Goal: Navigation & Orientation: Find specific page/section

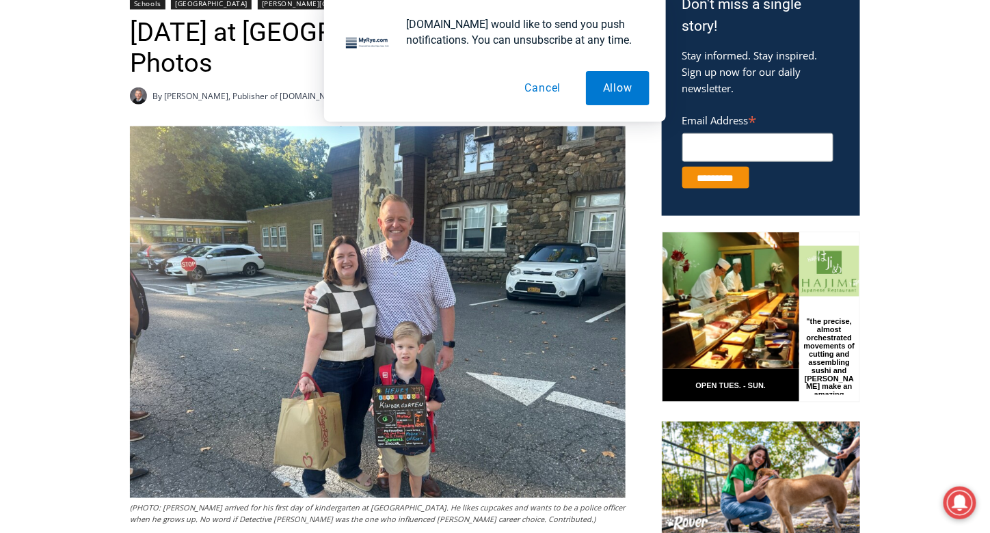
scroll to position [478, 0]
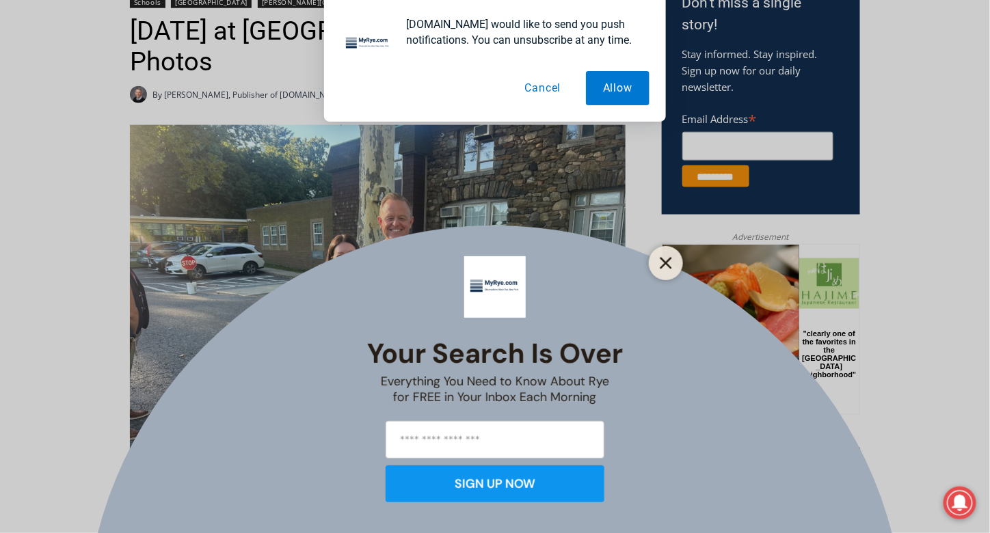
click at [667, 256] on button "Close" at bounding box center [665, 263] width 19 height 19
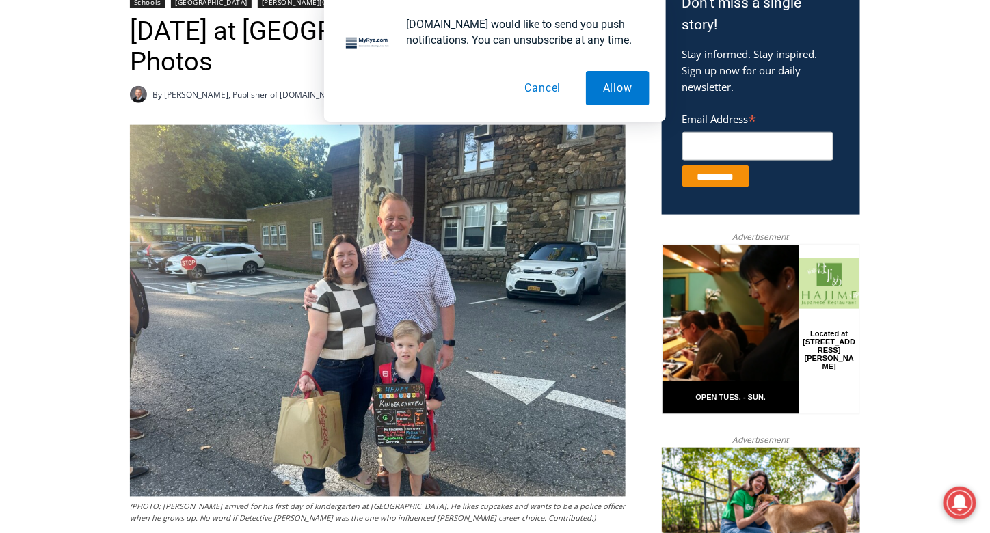
click at [547, 83] on button "Cancel" at bounding box center [543, 88] width 70 height 34
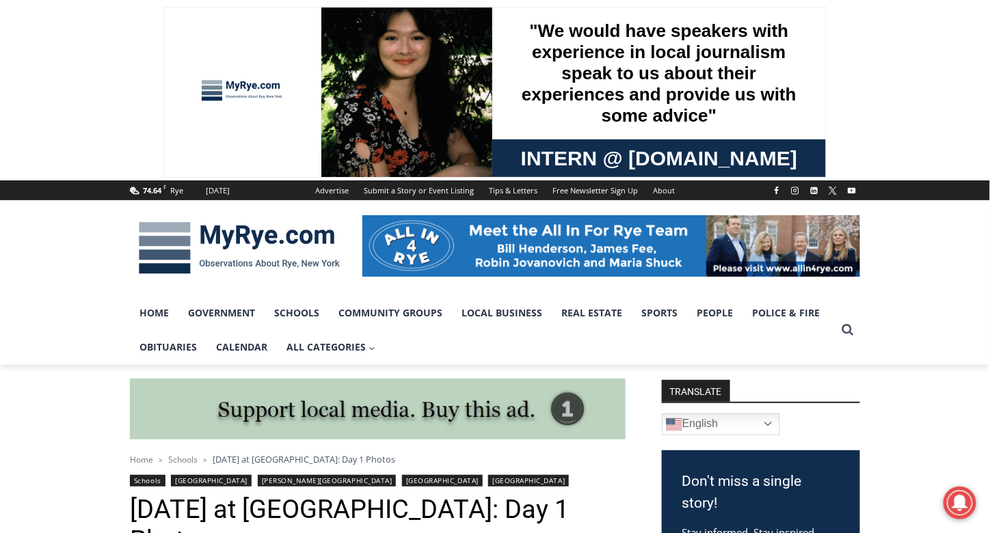
scroll to position [68, 0]
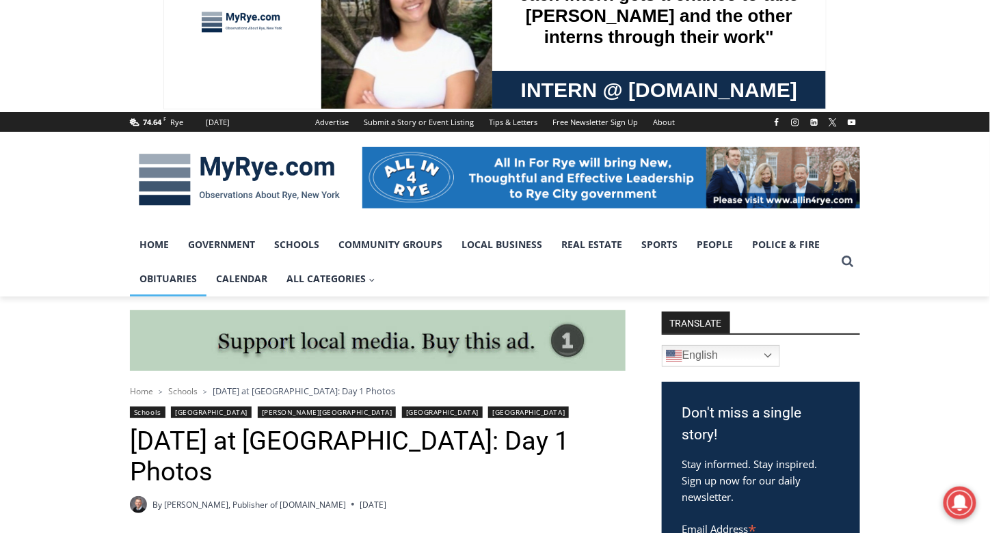
click at [169, 277] on link "Obituaries" at bounding box center [168, 279] width 77 height 34
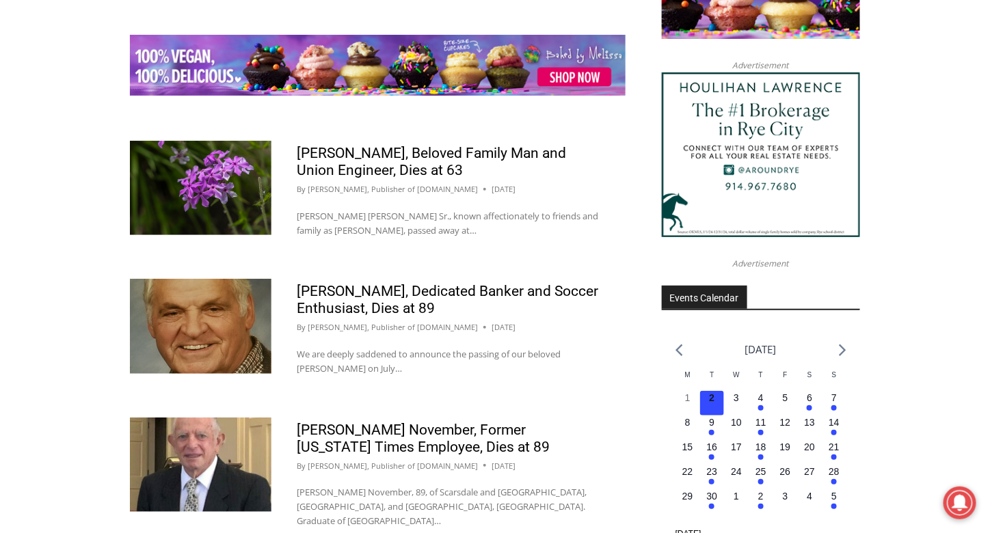
scroll to position [1914, 0]
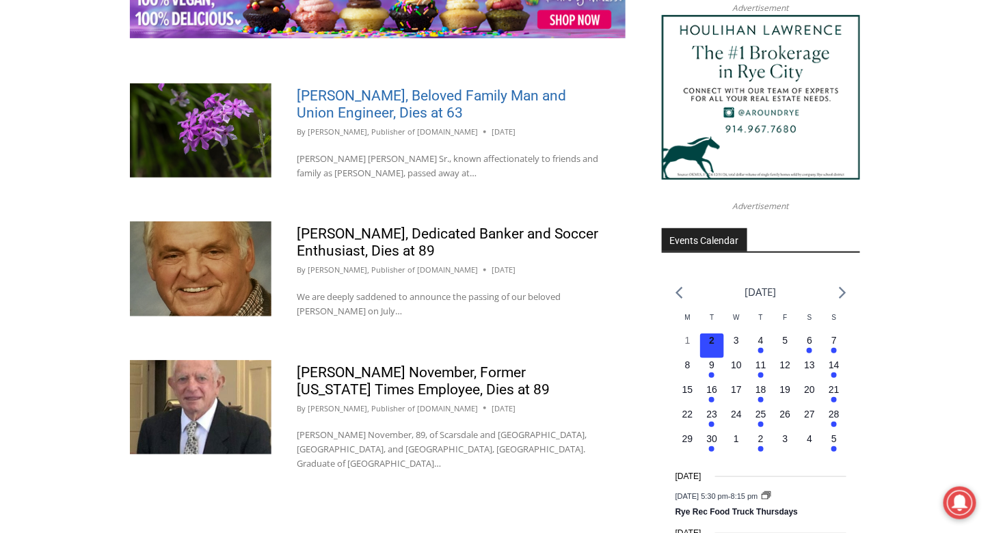
click at [384, 87] on link "Jeffrey Slater Sr., Beloved Family Man and Union Engineer, Dies at 63" at bounding box center [431, 103] width 269 height 33
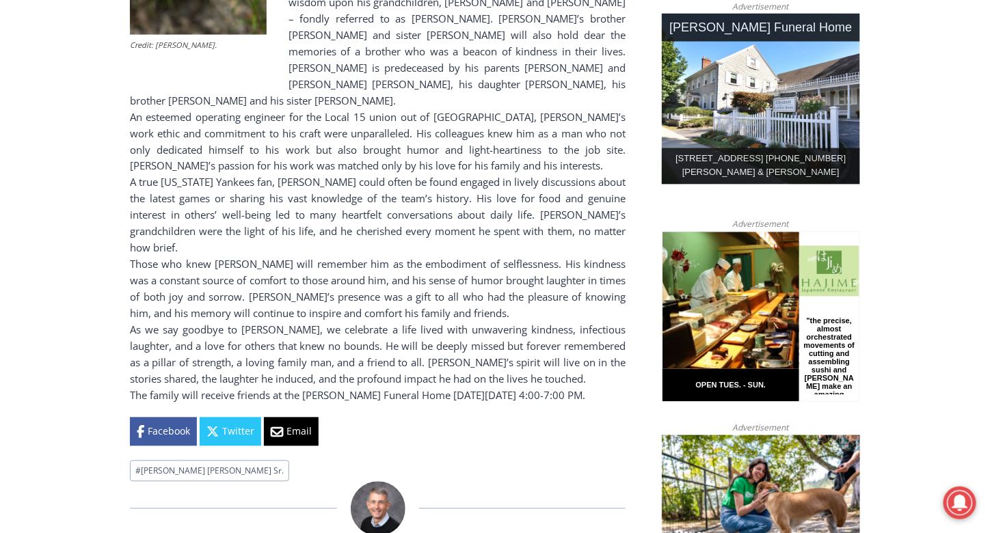
scroll to position [752, 0]
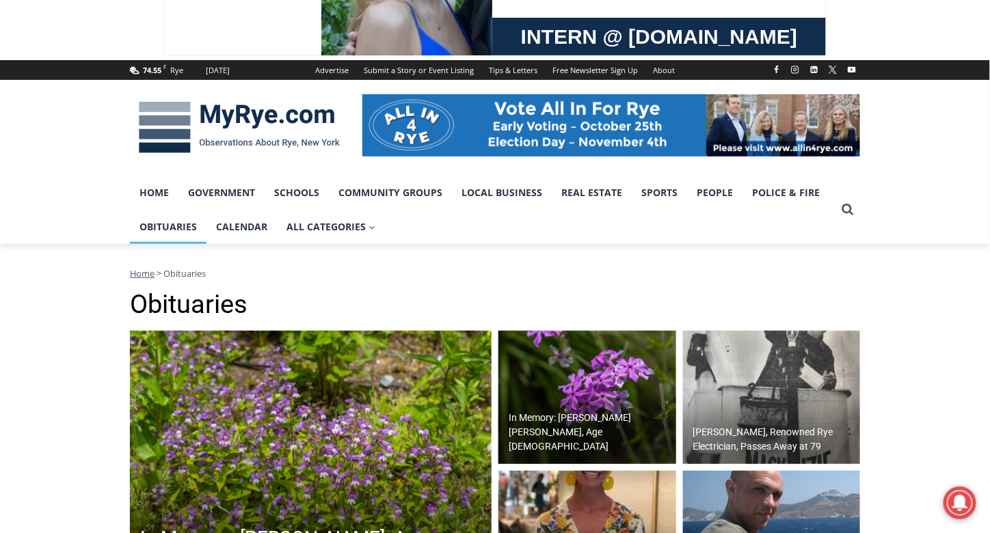
scroll to position [137, 0]
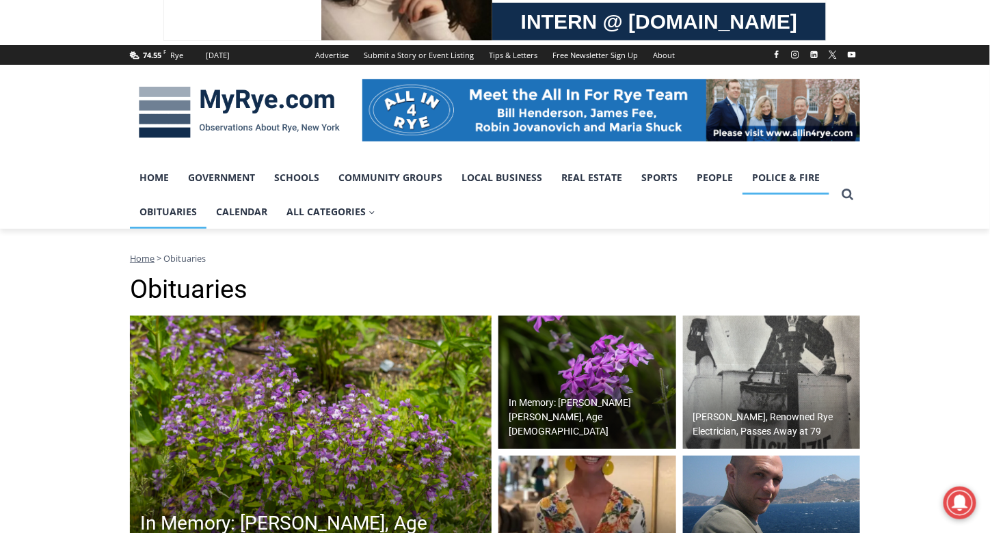
click at [793, 184] on link "Police & Fire" at bounding box center [785, 178] width 87 height 34
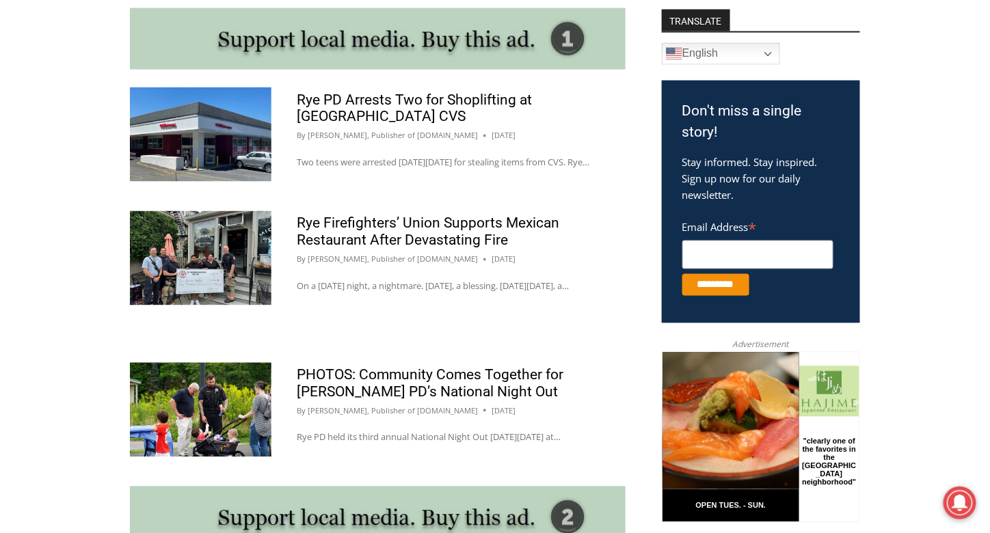
scroll to position [752, 0]
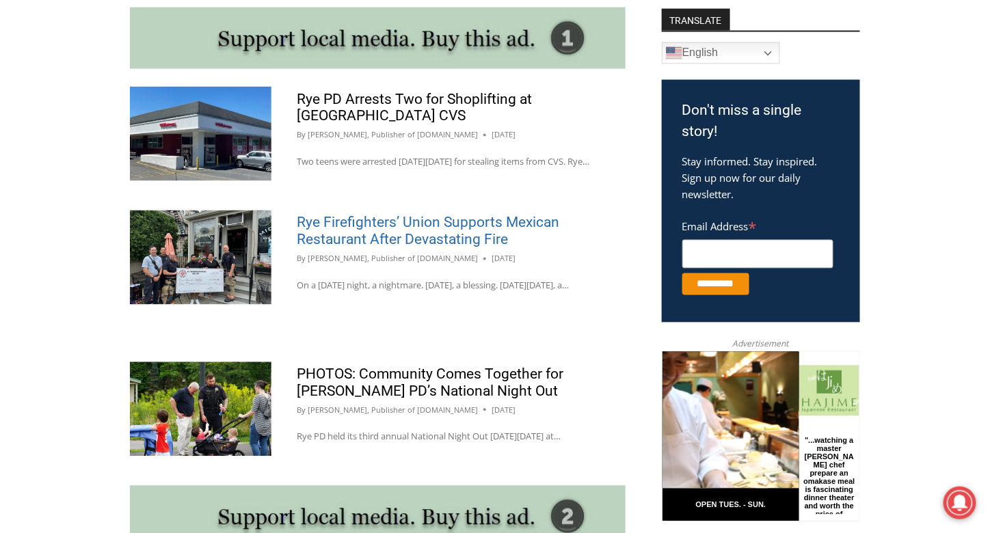
click at [422, 242] on link "Rye Firefighters’ Union Supports Mexican Restaurant After Devastating Fire" at bounding box center [428, 231] width 262 height 33
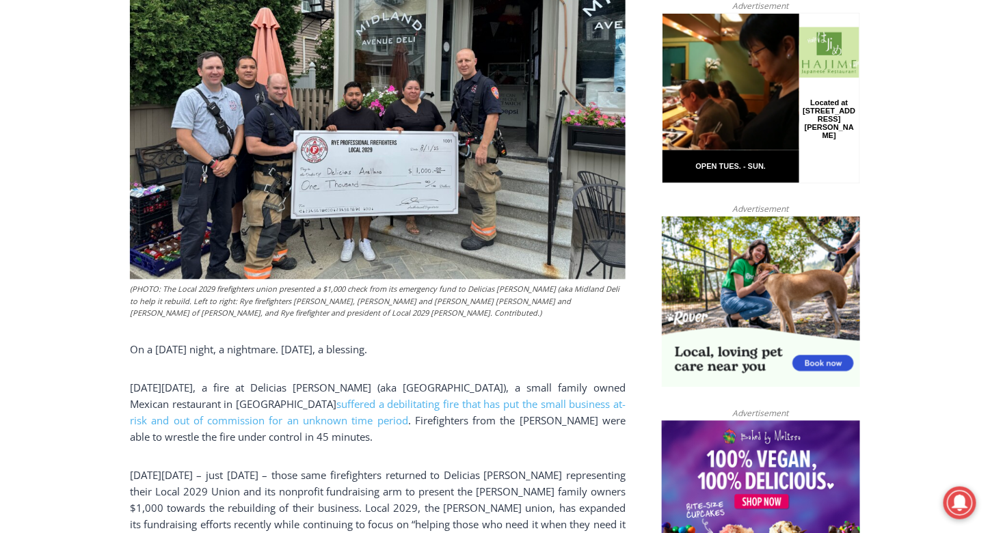
scroll to position [752, 0]
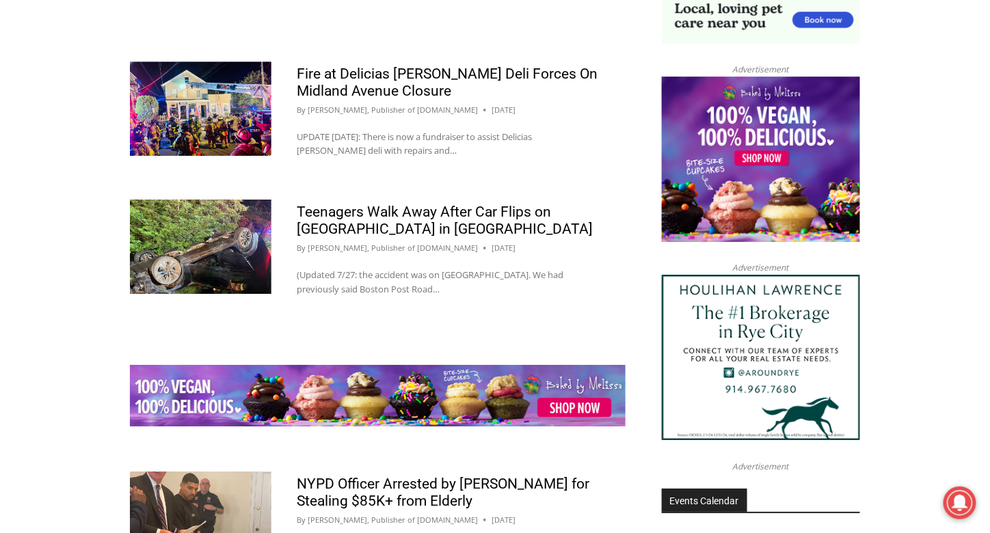
scroll to position [1435, 0]
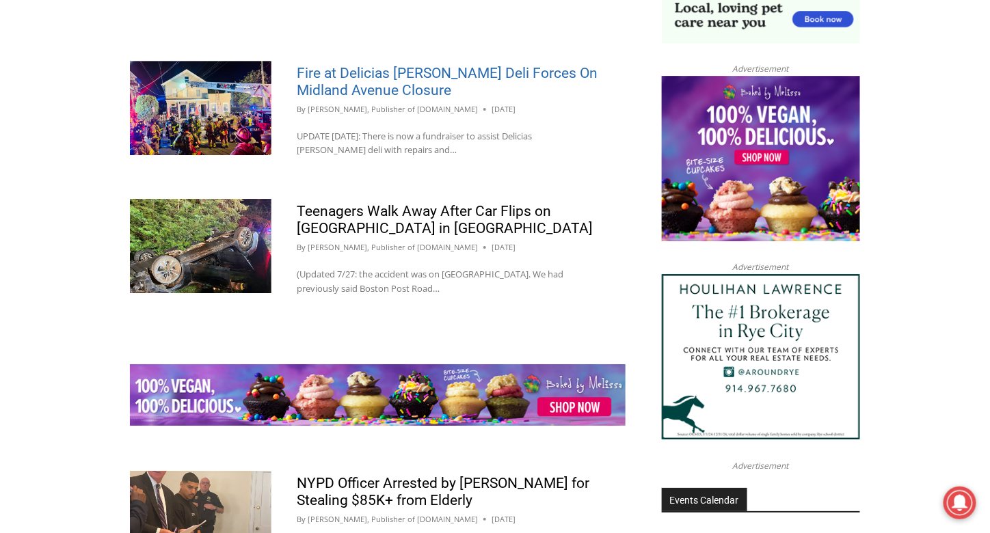
click at [366, 98] on link "Fire at Delicias Arellano Deli Forces On Midland Avenue Closure" at bounding box center [447, 81] width 301 height 33
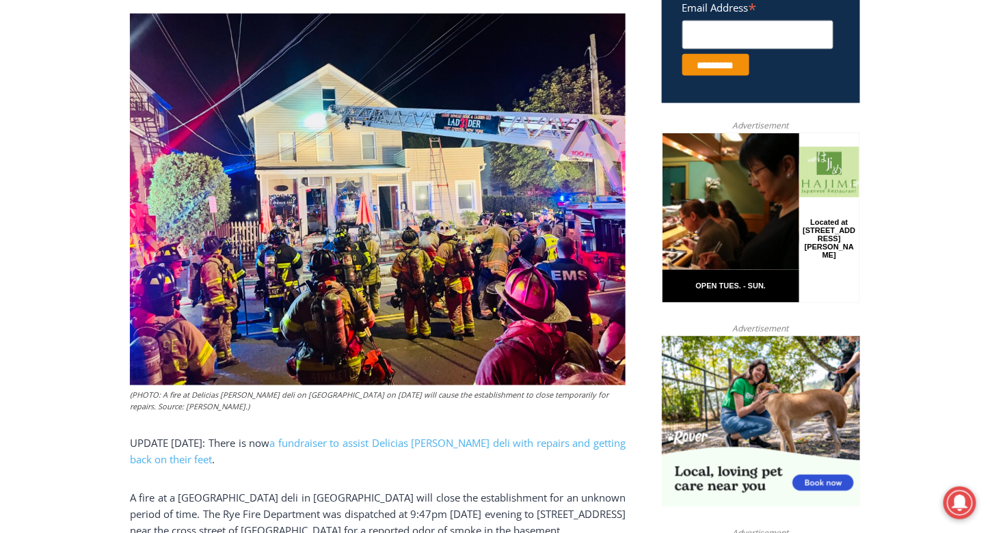
scroll to position [615, 0]
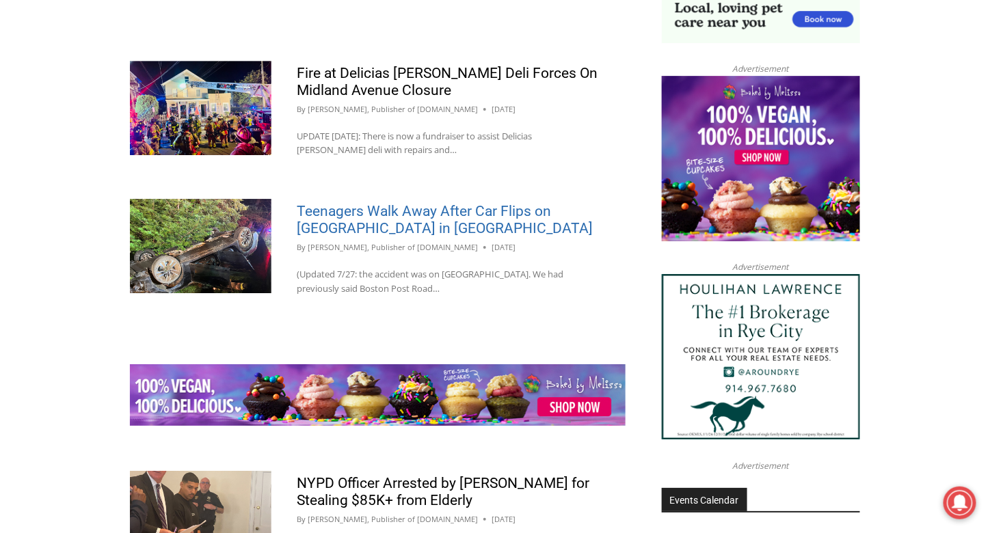
click at [381, 236] on link "Teenagers Walk Away After Car Flips on [GEOGRAPHIC_DATA] in [GEOGRAPHIC_DATA]" at bounding box center [445, 219] width 296 height 33
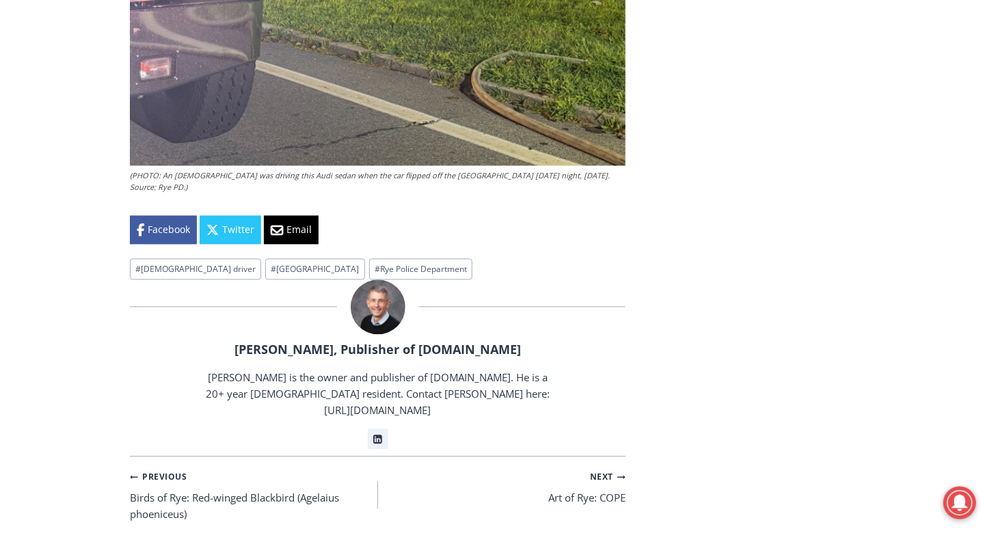
scroll to position [2597, 0]
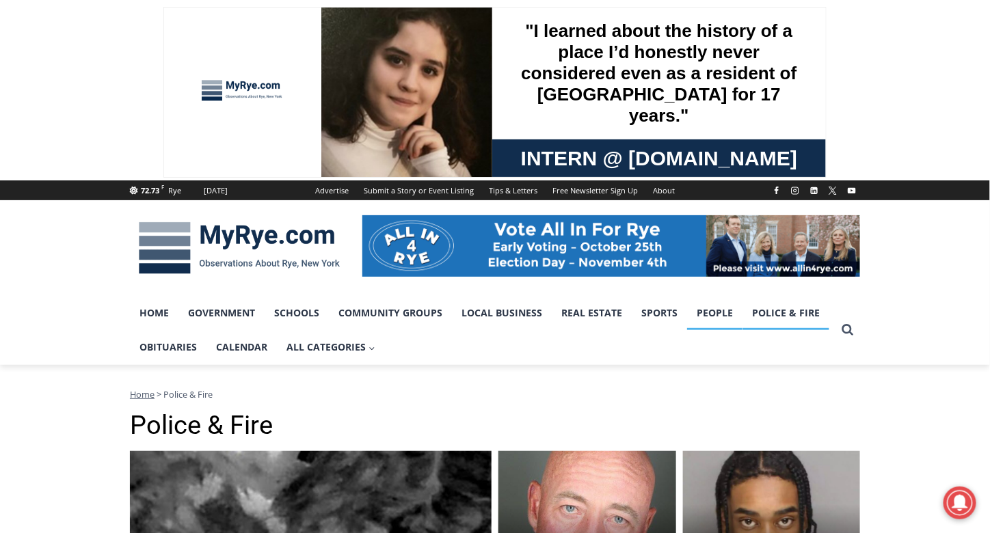
click at [703, 309] on link "People" at bounding box center [714, 313] width 55 height 34
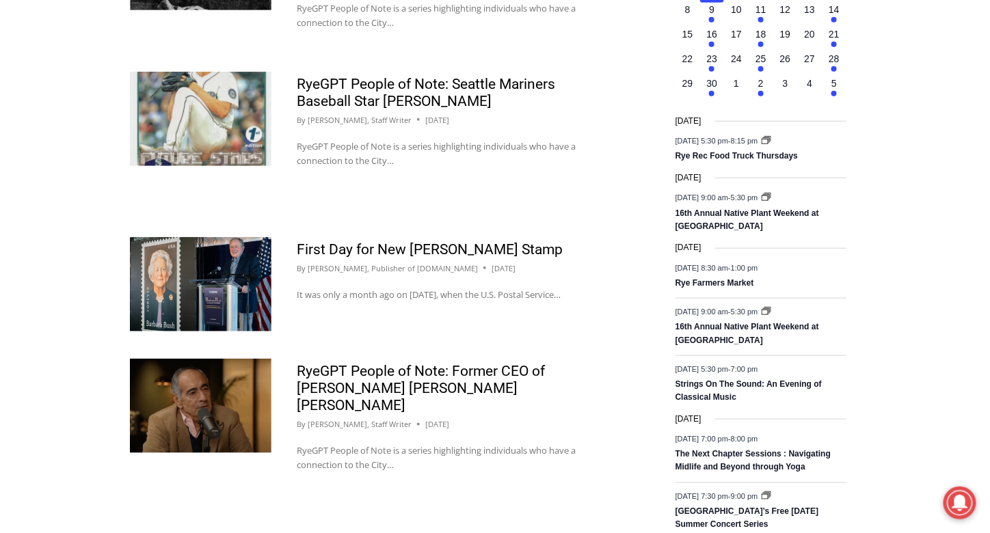
scroll to position [2119, 0]
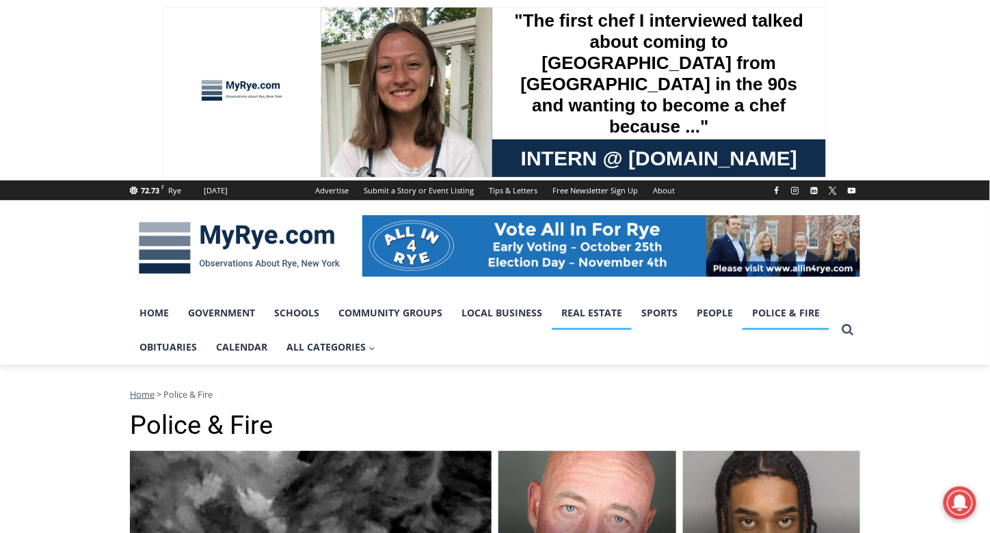
click at [593, 305] on link "Real Estate" at bounding box center [592, 313] width 80 height 34
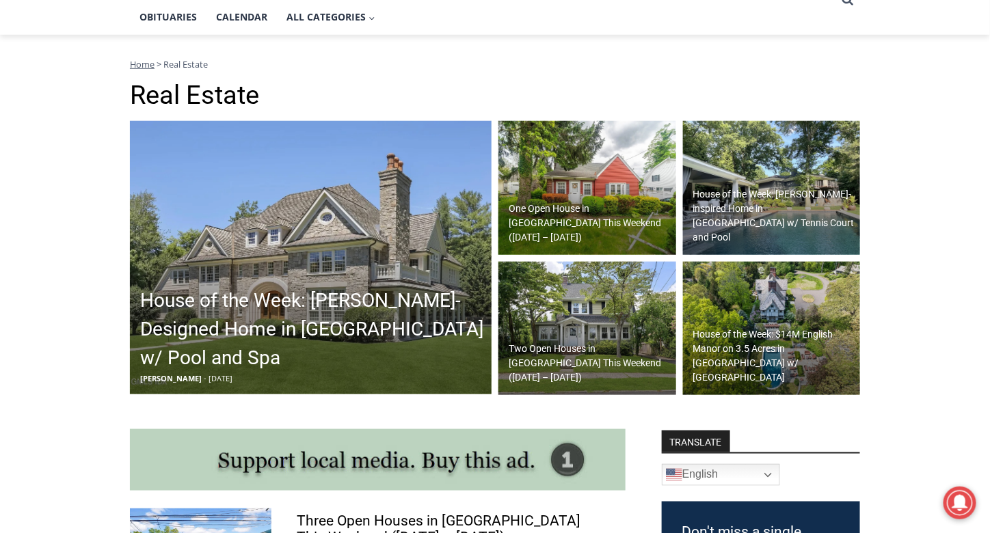
scroll to position [342, 0]
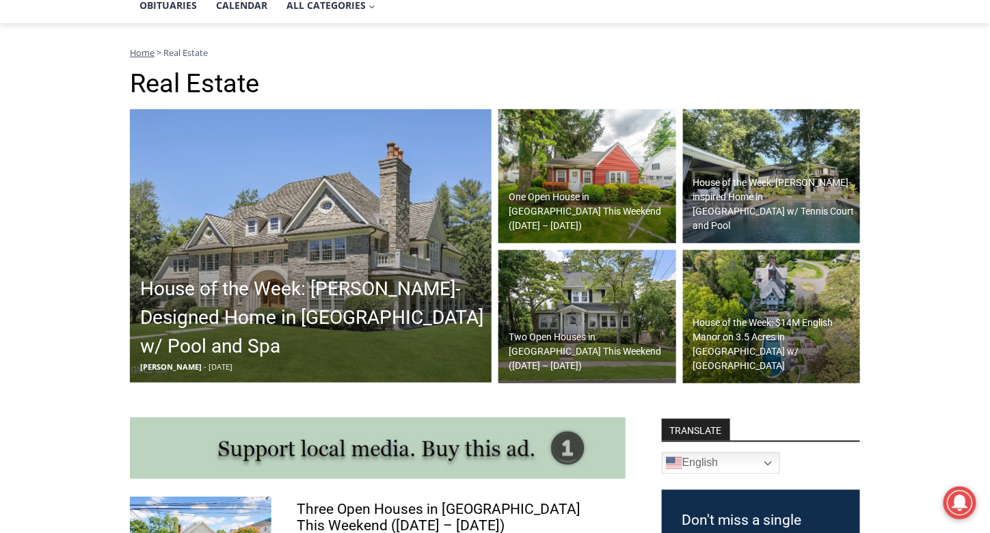
click at [718, 209] on h2 "House of the Week: [PERSON_NAME]-inspired Home in [GEOGRAPHIC_DATA] w/ Tennis C…" at bounding box center [775, 204] width 164 height 57
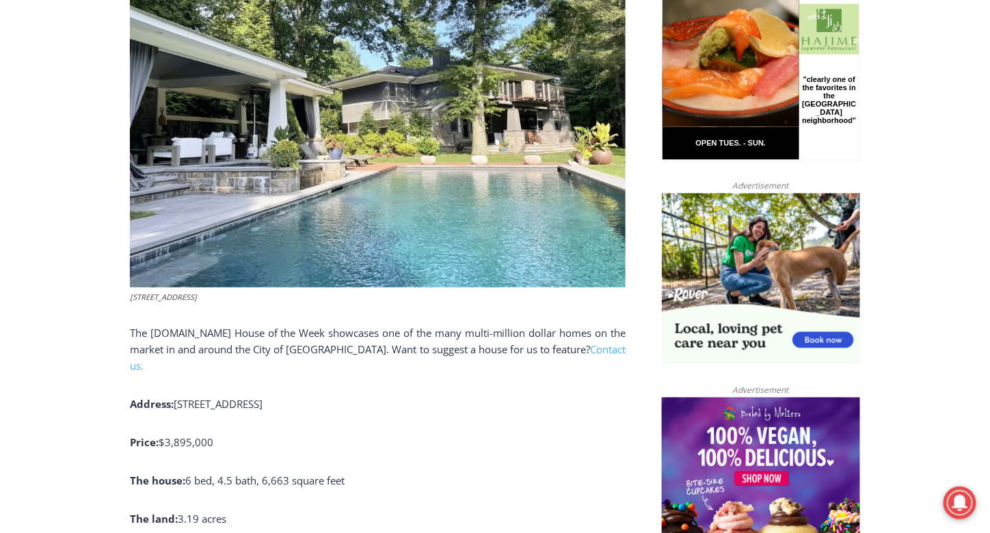
scroll to position [752, 0]
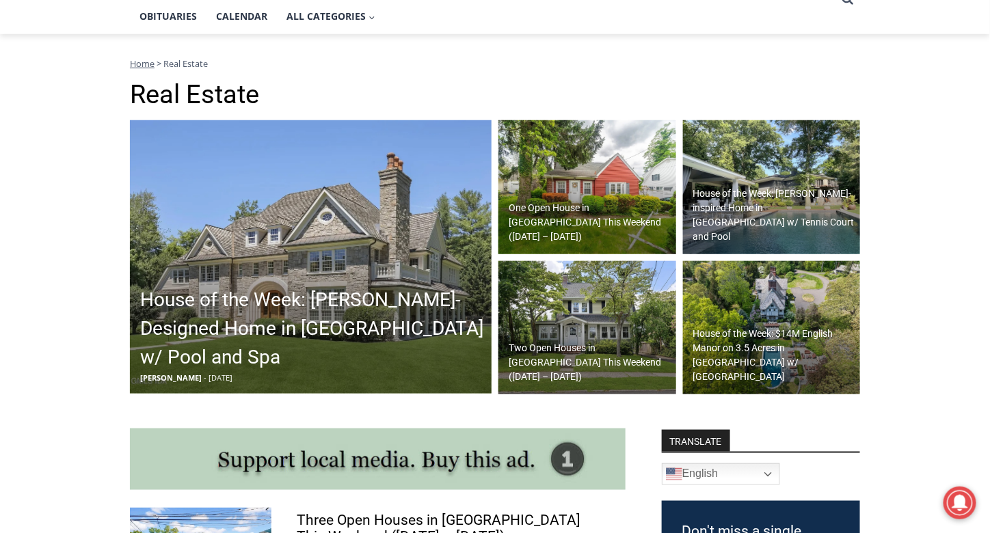
click at [575, 201] on img at bounding box center [587, 187] width 178 height 134
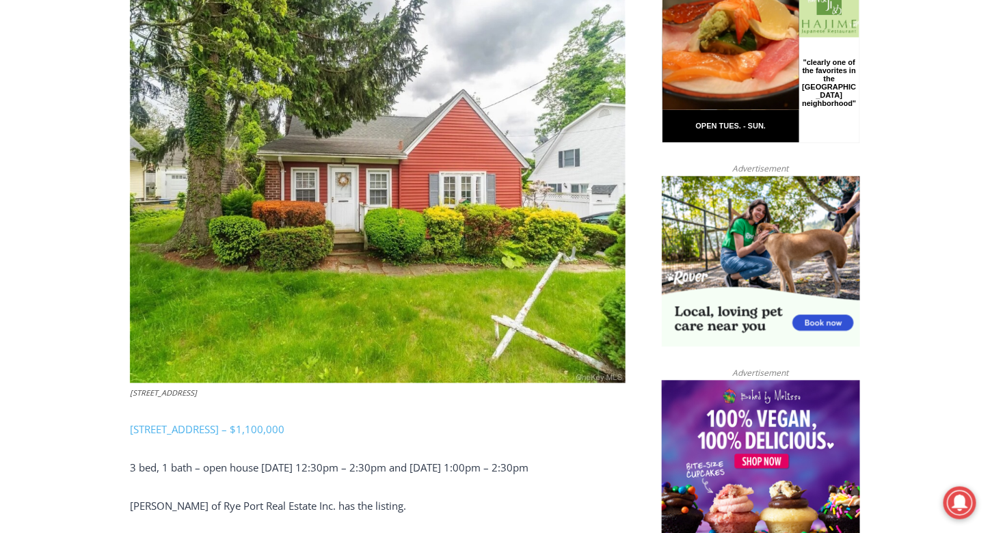
scroll to position [752, 0]
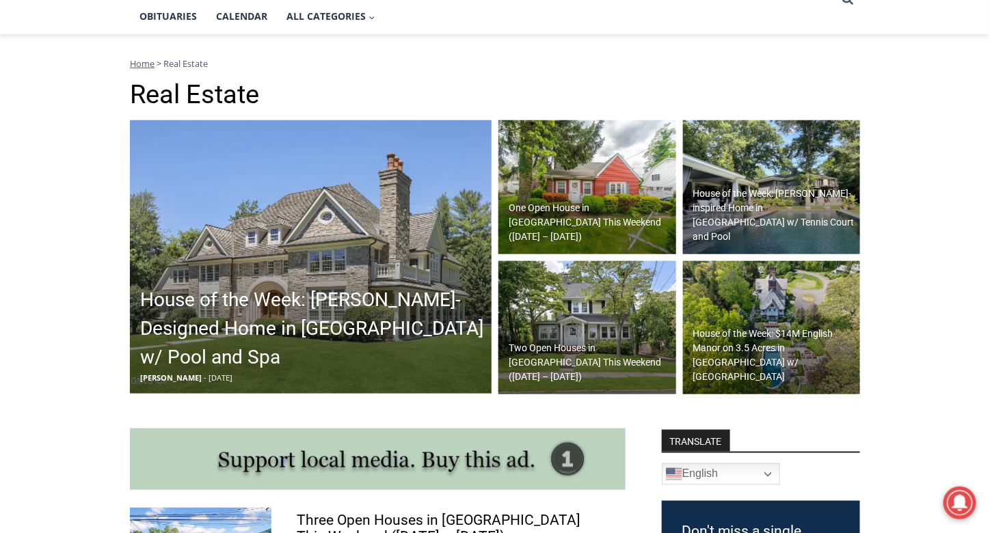
click at [567, 363] on h2 "Two Open Houses in Rye This Weekend (August 23 – 24)" at bounding box center [590, 362] width 164 height 43
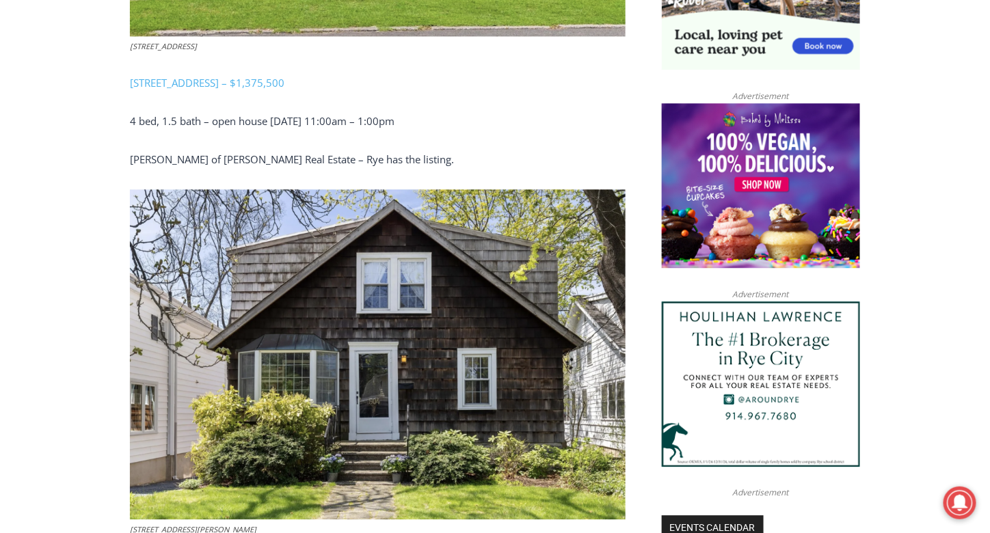
scroll to position [1093, 0]
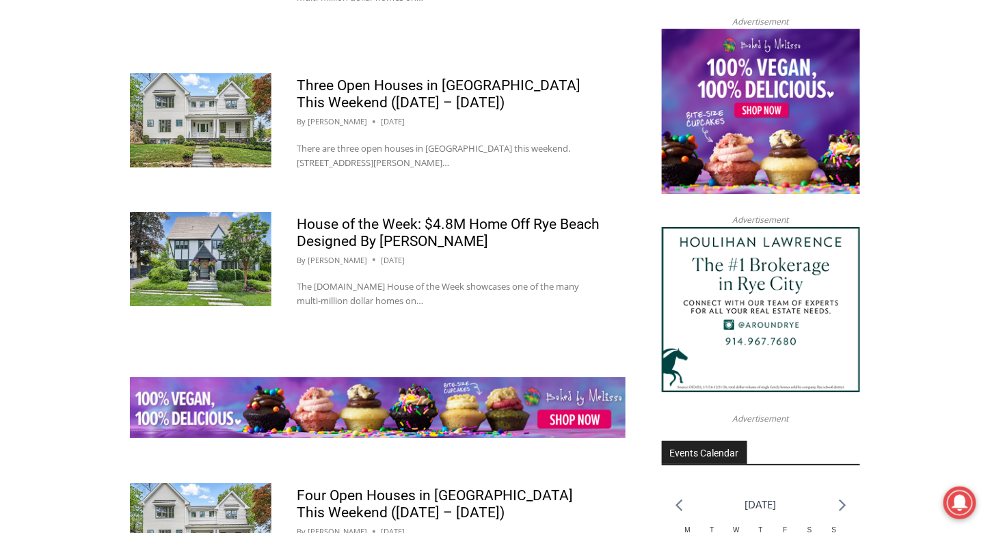
scroll to position [1493, 0]
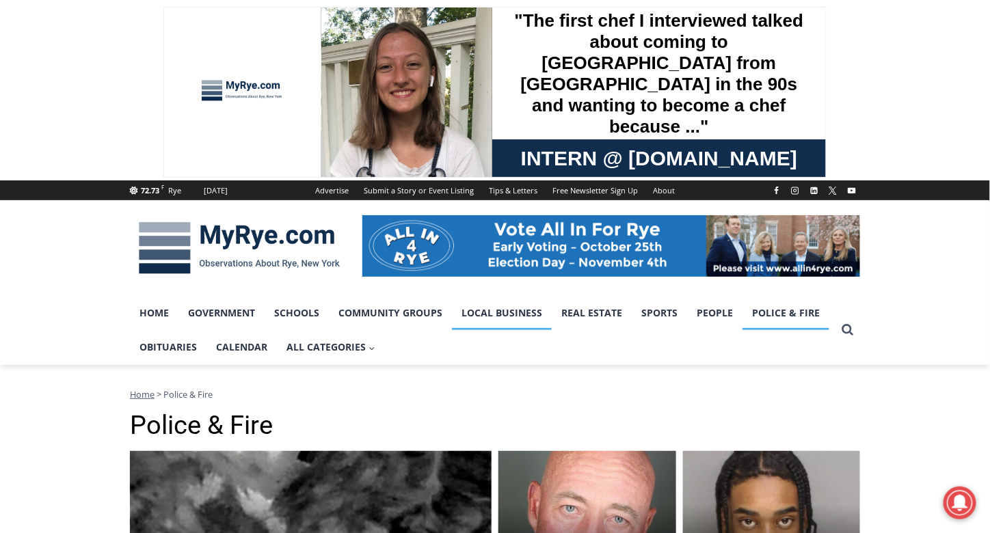
click at [514, 309] on link "Local Business" at bounding box center [502, 313] width 100 height 34
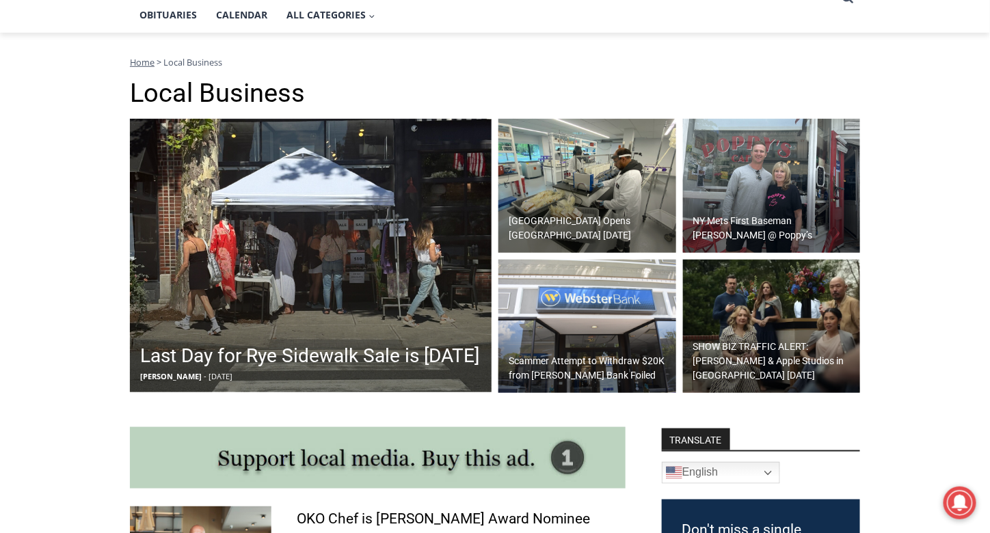
scroll to position [342, 0]
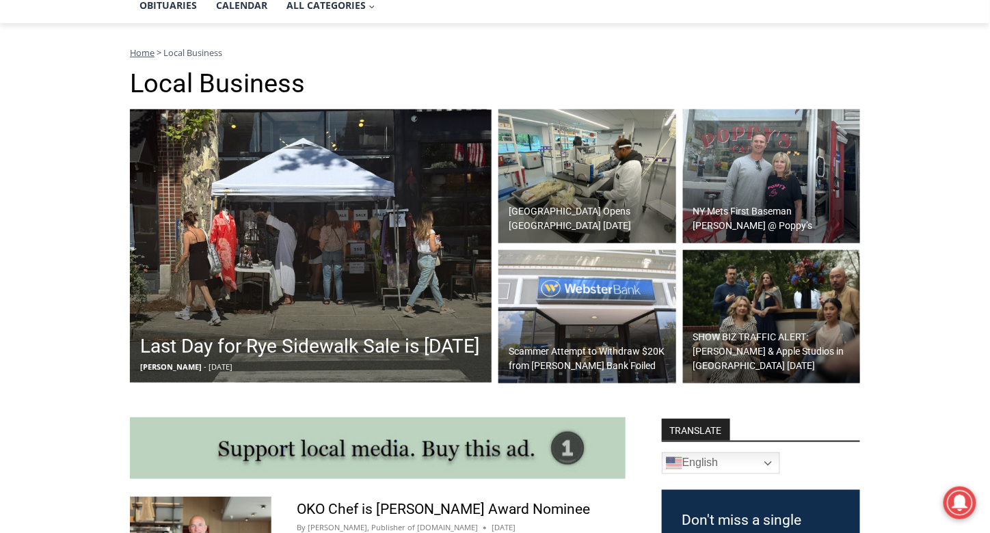
click at [764, 206] on h2 "NY Mets First Baseman [PERSON_NAME] @ Poppy’s" at bounding box center [775, 218] width 164 height 29
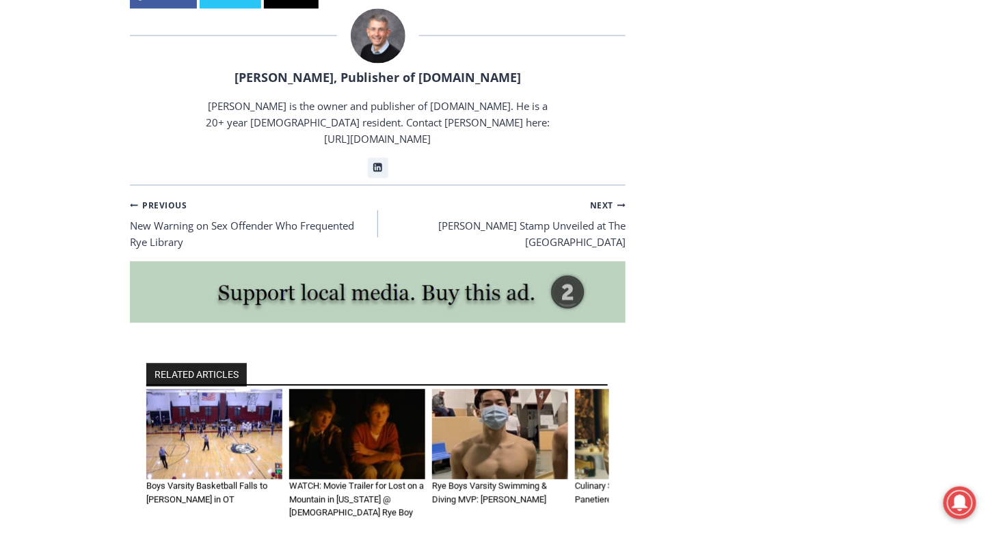
scroll to position [2638, 0]
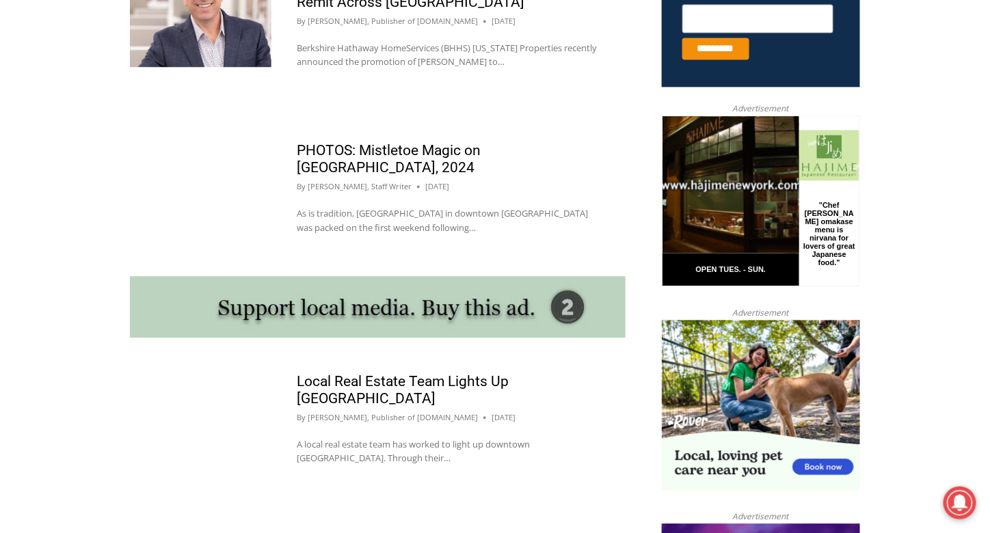
scroll to position [1083, 0]
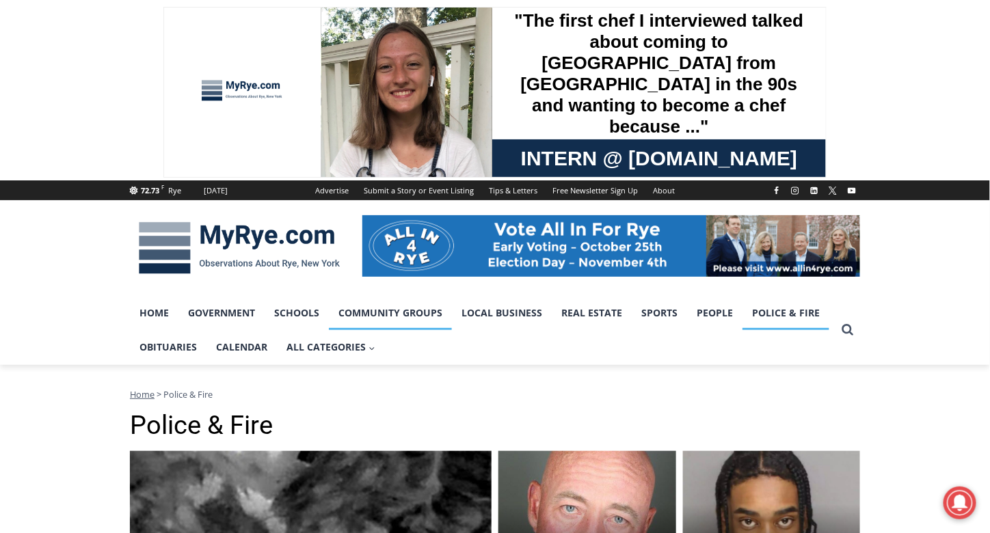
click at [389, 314] on link "Community Groups" at bounding box center [390, 313] width 123 height 34
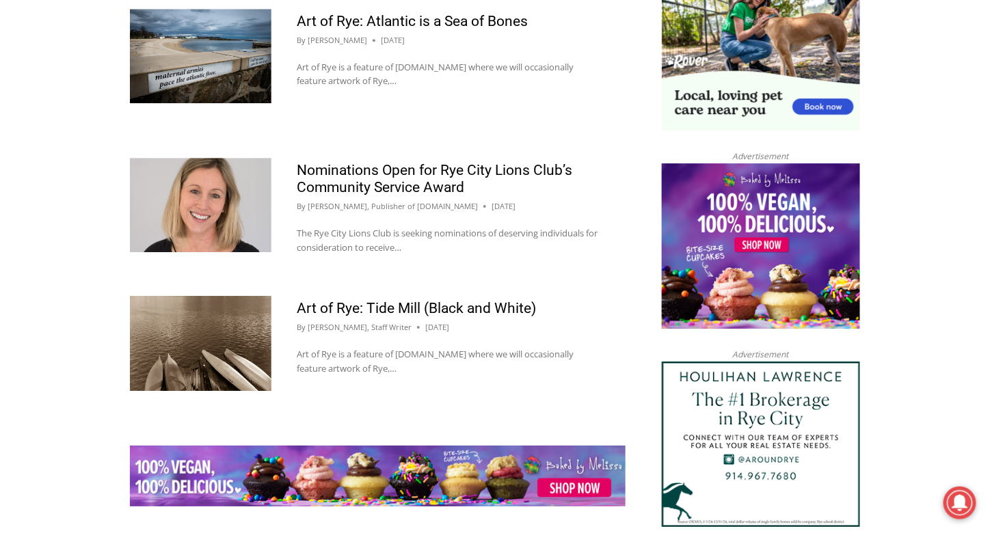
scroll to position [1367, 0]
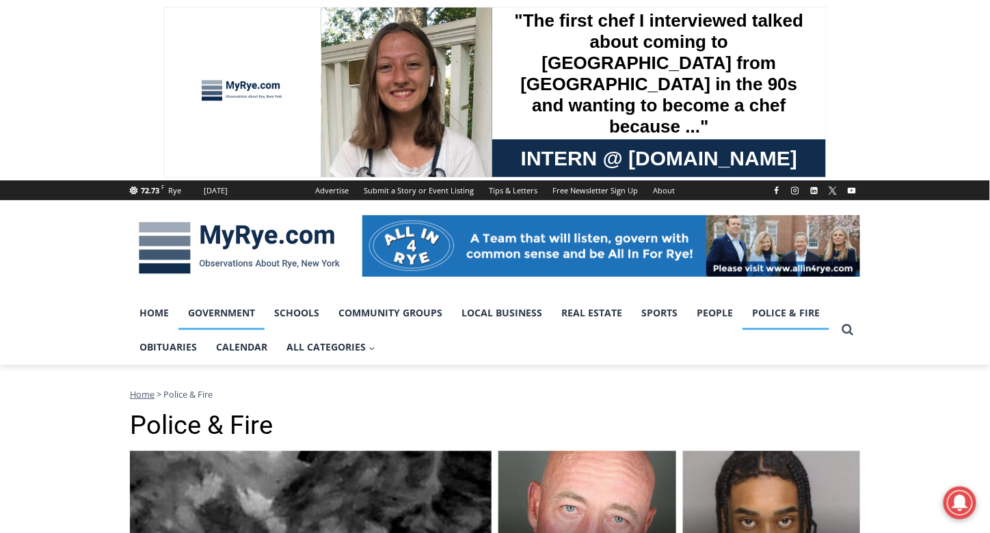
click at [227, 308] on link "Government" at bounding box center [221, 313] width 86 height 34
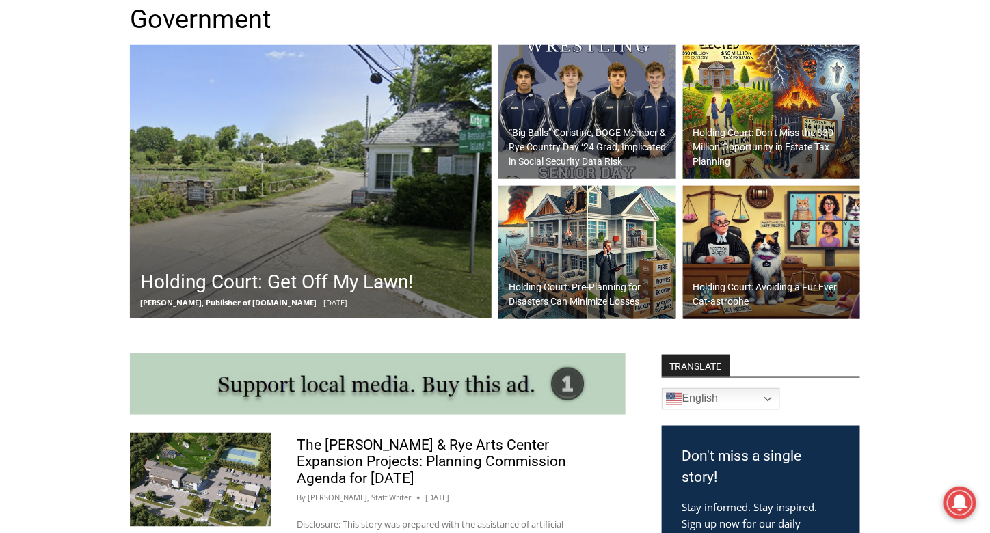
scroll to position [410, 0]
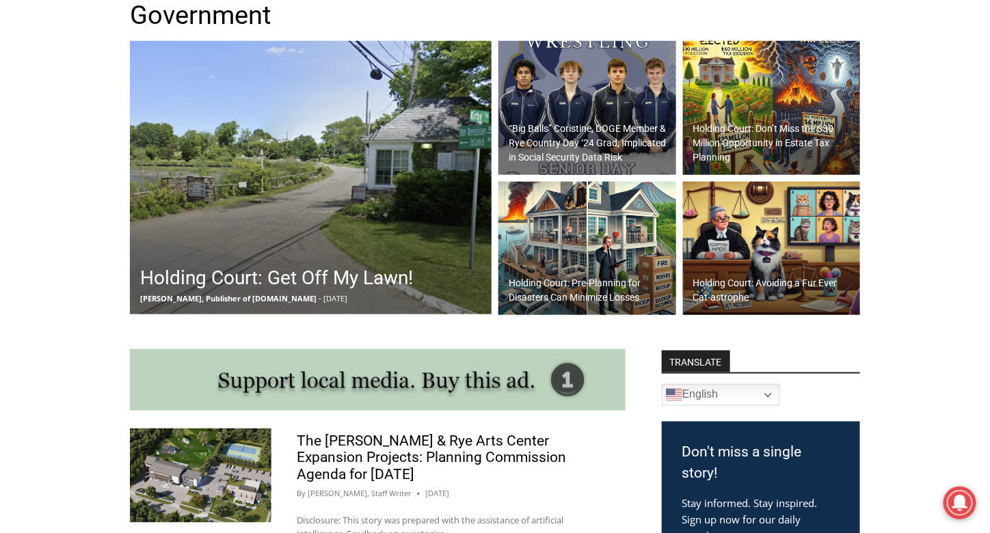
click at [318, 264] on div "Holding Court: Get Off My Lawn! Jay Sears, Publisher of MyRye.com - September 2…" at bounding box center [277, 284] width 280 height 48
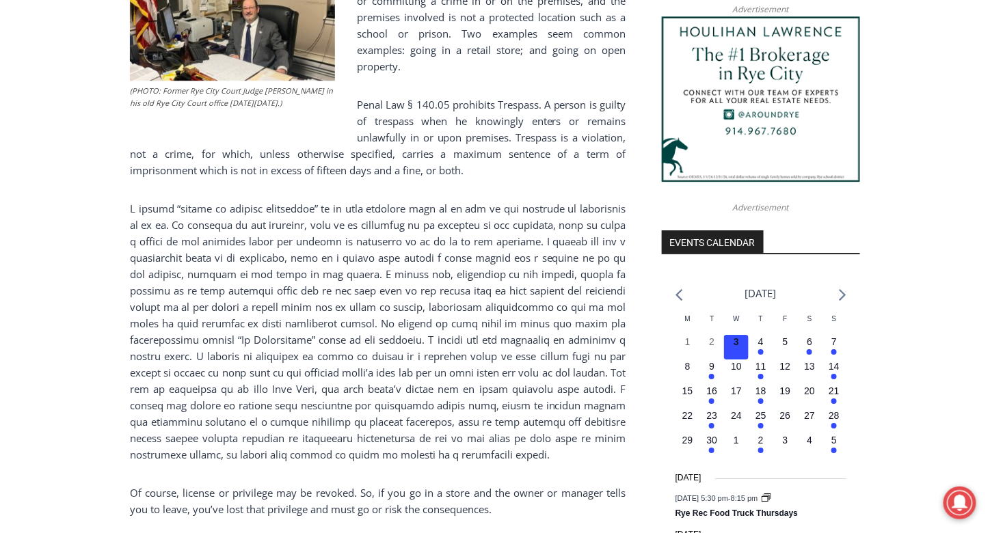
scroll to position [957, 0]
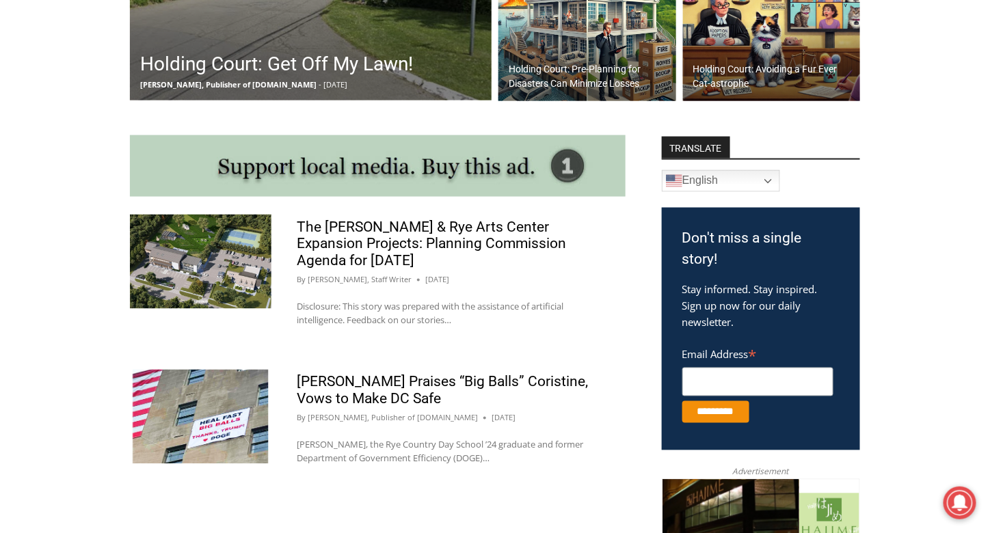
scroll to position [410, 0]
